Goal: Find specific page/section: Find specific page/section

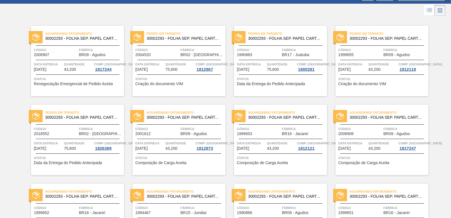
scroll to position [28, 0]
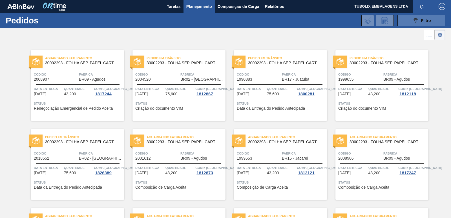
click at [430, 21] on button "089F7B8B-B2A5-4AFE-B5C0-19BA573D28AC Filtro" at bounding box center [422, 20] width 48 height 11
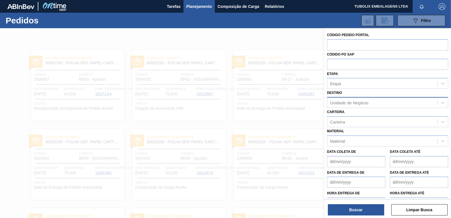
click at [340, 104] on div "Unidade de Negócio" at bounding box center [349, 102] width 38 height 5
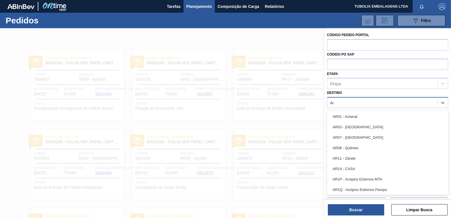
type input "AGU"
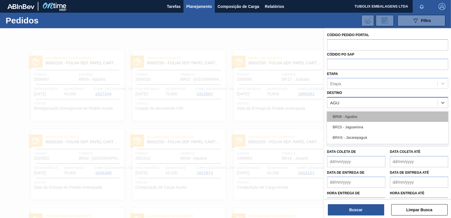
click at [346, 114] on div "BR09 - Agudos" at bounding box center [387, 116] width 121 height 10
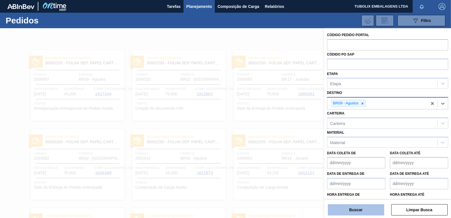
click at [361, 212] on button "Buscar" at bounding box center [356, 209] width 56 height 11
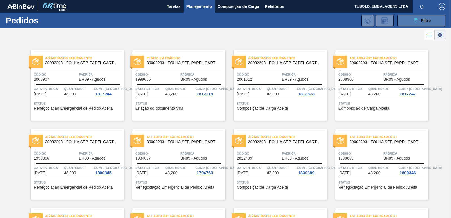
click at [414, 21] on icon at bounding box center [416, 20] width 4 height 5
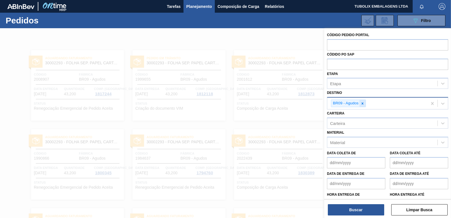
click at [364, 102] on div at bounding box center [363, 103] width 6 height 7
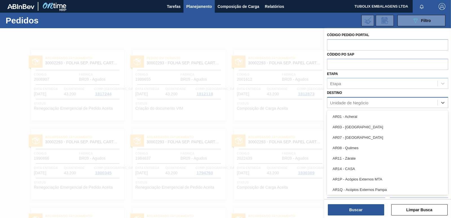
click at [364, 102] on div "Unidade de Negócio" at bounding box center [349, 102] width 38 height 5
type input "GUA"
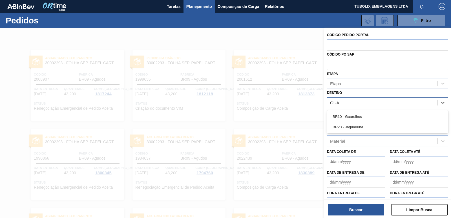
drag, startPoint x: 358, startPoint y: 113, endPoint x: 369, endPoint y: 173, distance: 61.0
click at [358, 113] on div "BR10 - Guarulhos" at bounding box center [387, 116] width 121 height 10
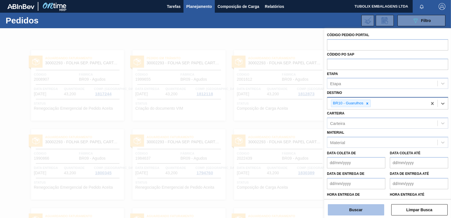
click at [370, 209] on button "Buscar" at bounding box center [356, 209] width 56 height 11
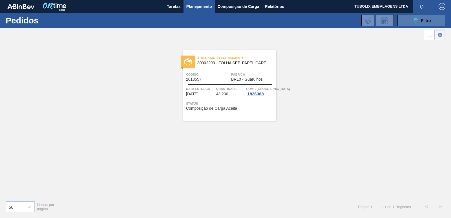
click at [416, 19] on icon "089F7B8B-B2A5-4AFE-B5C0-19BA573D28AC" at bounding box center [415, 20] width 7 height 7
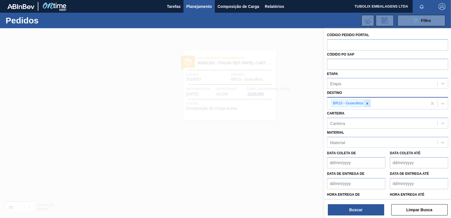
click at [367, 104] on icon at bounding box center [368, 103] width 2 height 2
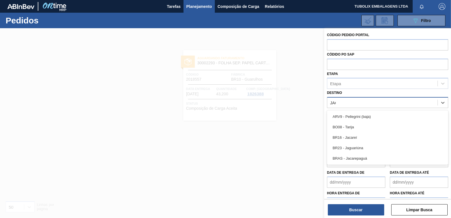
type input "JACA"
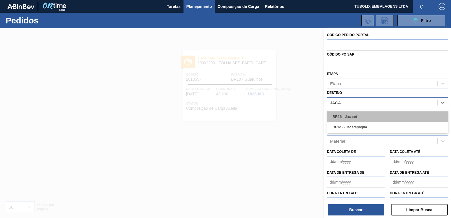
click at [359, 115] on div "BR16 - Jacareí" at bounding box center [387, 116] width 121 height 10
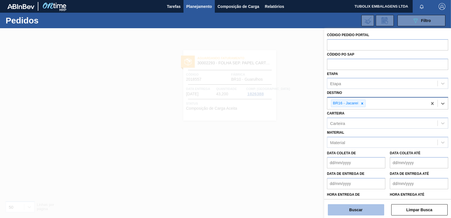
click at [354, 212] on button "Buscar" at bounding box center [356, 209] width 56 height 11
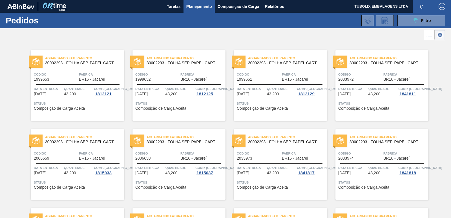
drag, startPoint x: 423, startPoint y: 17, endPoint x: 427, endPoint y: 50, distance: 33.8
click at [423, 17] on button "089F7B8B-B2A5-4AFE-B5C0-19BA573D28AC Filtro" at bounding box center [422, 20] width 48 height 11
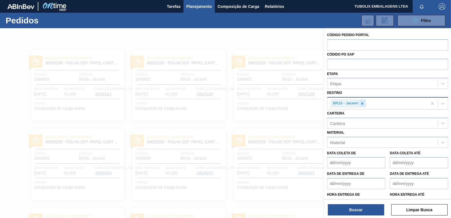
click at [361, 102] on icon at bounding box center [363, 104] width 4 height 4
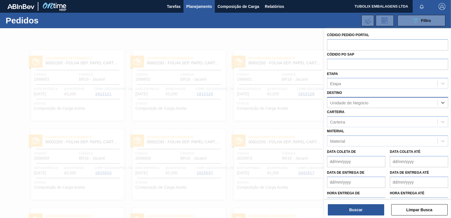
click at [361, 102] on div "Unidade de Negócio" at bounding box center [349, 102] width 38 height 5
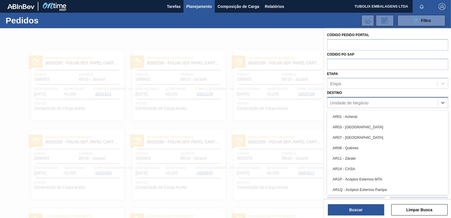
type input "H"
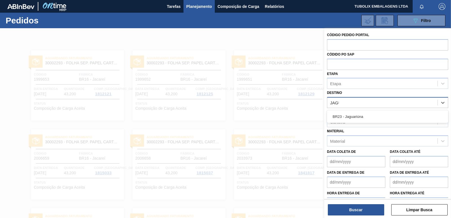
type input "JAGUA"
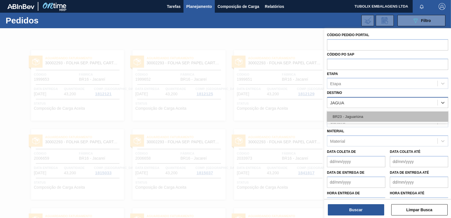
click at [358, 116] on div "BR23 - Jaguariúna" at bounding box center [387, 116] width 121 height 10
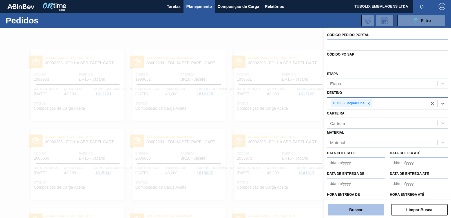
click at [365, 211] on button "Buscar" at bounding box center [356, 209] width 56 height 11
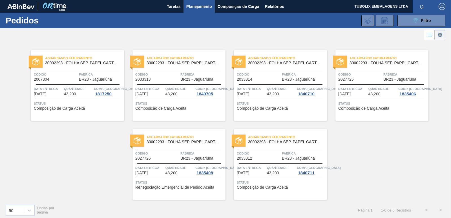
click at [122, 217] on div "50 Linhas por página Página : 1 1 - 6 de 6 Registros < >" at bounding box center [225, 210] width 451 height 21
click at [410, 19] on button "089F7B8B-B2A5-4AFE-B5C0-19BA573D28AC Filtro" at bounding box center [422, 20] width 48 height 11
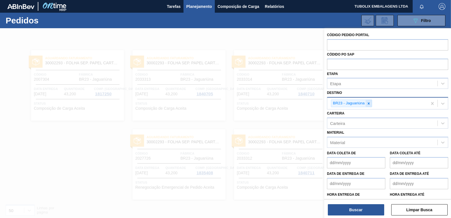
click at [370, 104] on icon at bounding box center [369, 104] width 4 height 4
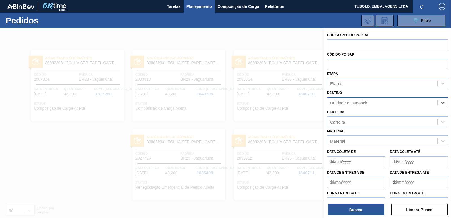
click at [370, 104] on div "Unidade de Negócio" at bounding box center [383, 103] width 110 height 8
type input "JUA"
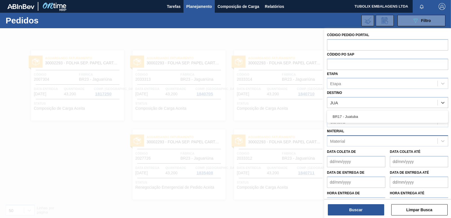
drag, startPoint x: 340, startPoint y: 114, endPoint x: 355, endPoint y: 137, distance: 26.9
click at [340, 114] on div "BR17 - Juatuba" at bounding box center [387, 116] width 121 height 10
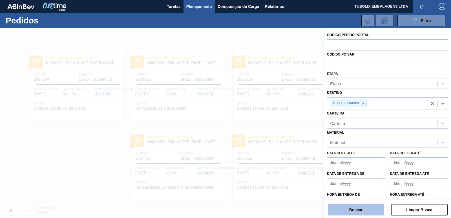
click at [356, 206] on button "Buscar" at bounding box center [356, 209] width 56 height 11
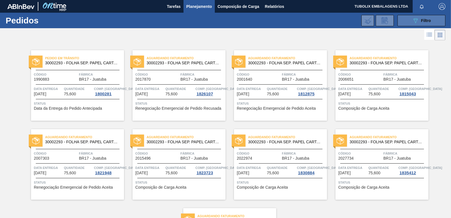
click at [405, 18] on button "089F7B8B-B2A5-4AFE-B5C0-19BA573D28AC Filtro" at bounding box center [422, 20] width 48 height 11
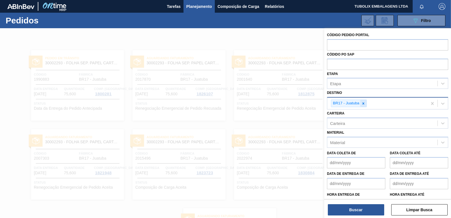
click at [362, 103] on icon at bounding box center [364, 104] width 4 height 4
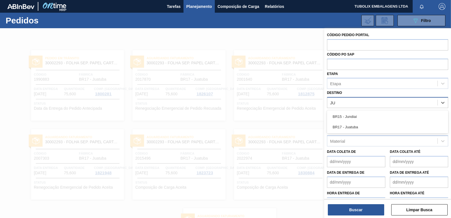
type input "JUN"
drag, startPoint x: 359, startPoint y: 115, endPoint x: 358, endPoint y: 136, distance: 21.2
click at [358, 115] on div "BR15 - Jundiaí" at bounding box center [387, 116] width 121 height 10
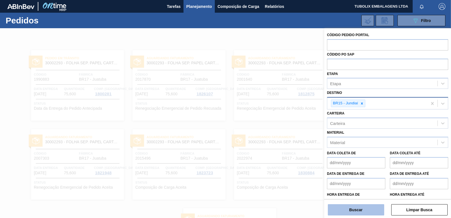
click at [360, 212] on button "Buscar" at bounding box center [356, 209] width 56 height 11
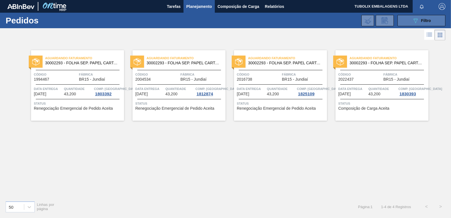
click at [408, 21] on button "089F7B8B-B2A5-4AFE-B5C0-19BA573D28AC Filtro" at bounding box center [422, 20] width 48 height 11
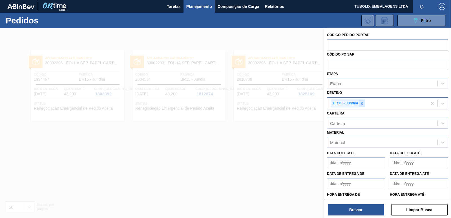
click at [365, 104] on div at bounding box center [362, 103] width 6 height 7
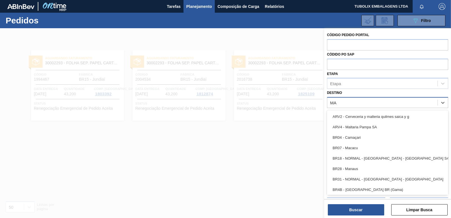
type input "MAC"
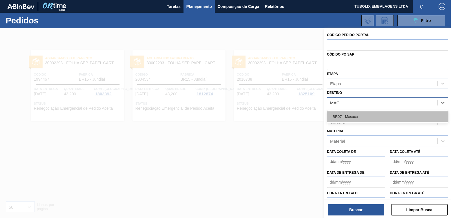
click at [350, 114] on div "BR07 - Macacu" at bounding box center [387, 116] width 121 height 10
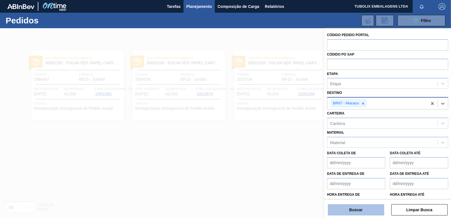
click at [364, 205] on button "Buscar" at bounding box center [356, 209] width 56 height 11
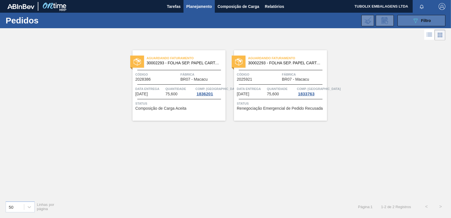
click at [410, 18] on button "089F7B8B-B2A5-4AFE-B5C0-19BA573D28AC Filtro" at bounding box center [422, 20] width 48 height 11
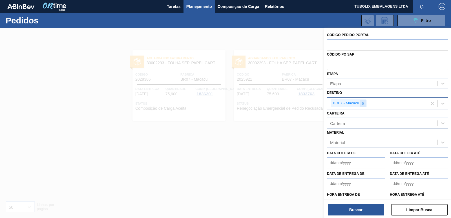
click at [362, 103] on icon at bounding box center [363, 104] width 4 height 4
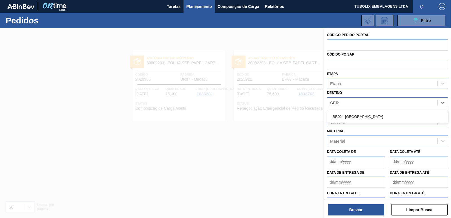
type input "SERG"
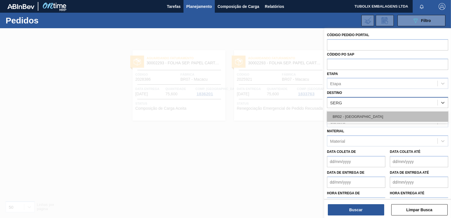
click at [349, 118] on div "BR02 - [GEOGRAPHIC_DATA]" at bounding box center [387, 116] width 121 height 10
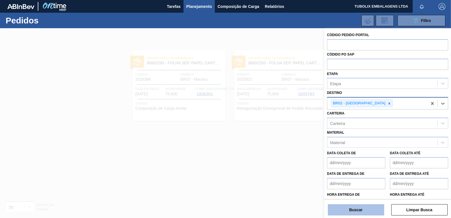
click at [355, 210] on button "Buscar" at bounding box center [356, 209] width 56 height 11
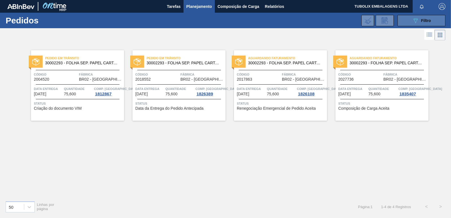
click at [407, 22] on button "089F7B8B-B2A5-4AFE-B5C0-19BA573D28AC Filtro" at bounding box center [422, 20] width 48 height 11
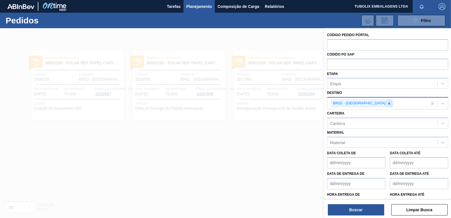
click at [388, 103] on icon at bounding box center [390, 104] width 4 height 4
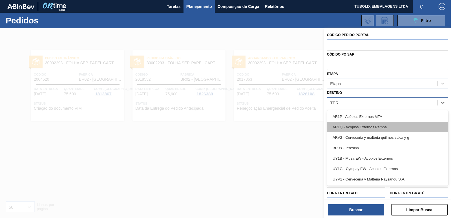
type input "TERE"
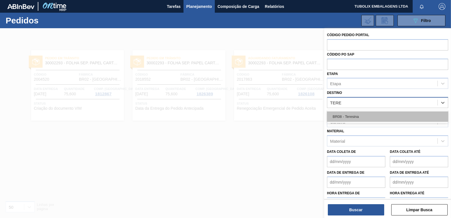
click at [350, 117] on div "BR08 - Teresina" at bounding box center [387, 116] width 121 height 10
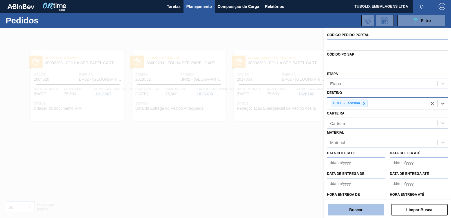
click at [357, 205] on button "Buscar" at bounding box center [356, 209] width 56 height 11
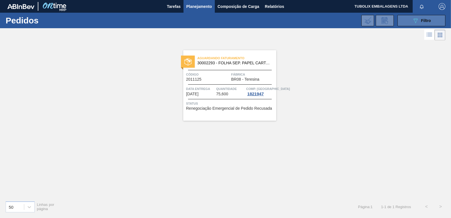
click at [427, 22] on span "Filtro" at bounding box center [426, 20] width 10 height 5
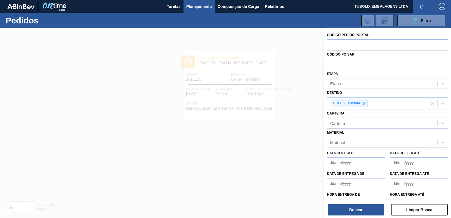
drag, startPoint x: 363, startPoint y: 103, endPoint x: 368, endPoint y: 129, distance: 26.3
click at [363, 103] on icon at bounding box center [364, 104] width 4 height 4
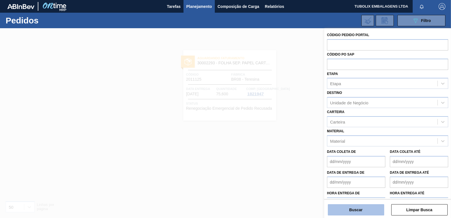
click at [357, 208] on button "Buscar" at bounding box center [356, 209] width 56 height 11
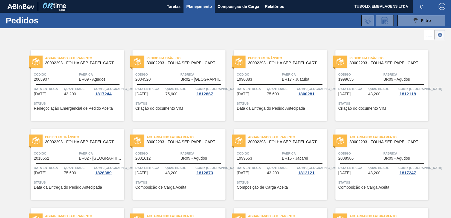
click at [195, 5] on span "Planejamento" at bounding box center [199, 6] width 26 height 7
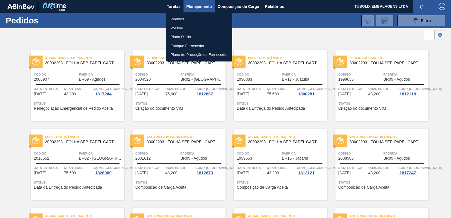
click at [179, 19] on li "Pedidos" at bounding box center [199, 19] width 66 height 9
